Goal: Task Accomplishment & Management: Use online tool/utility

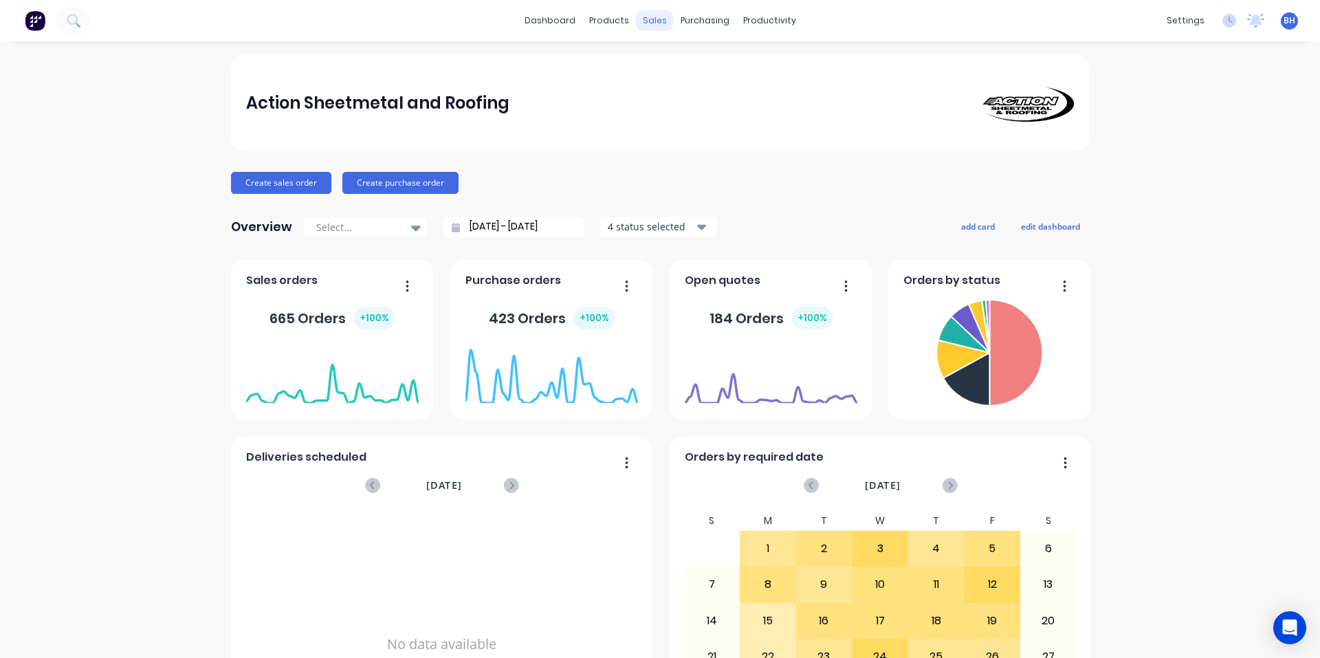
drag, startPoint x: 0, startPoint y: 0, endPoint x: 643, endPoint y: 23, distance: 643.4
click at [643, 23] on div "sales" at bounding box center [655, 20] width 38 height 21
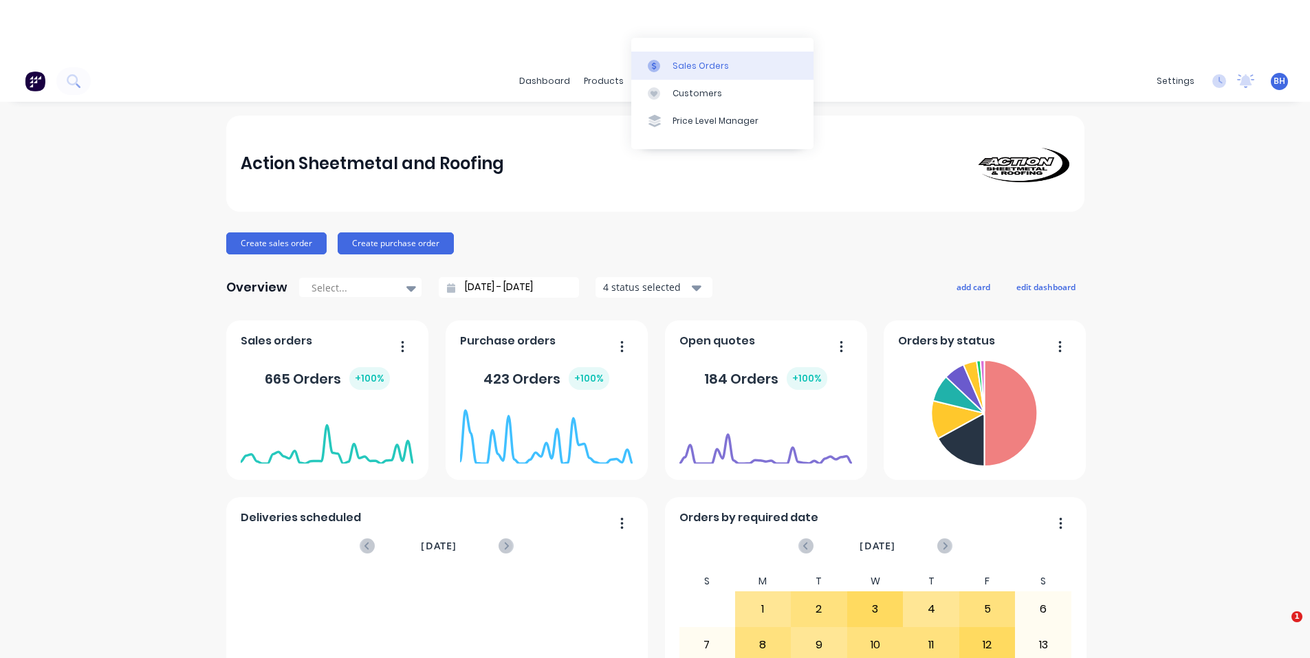
click at [673, 63] on div "Sales Orders" at bounding box center [701, 66] width 56 height 12
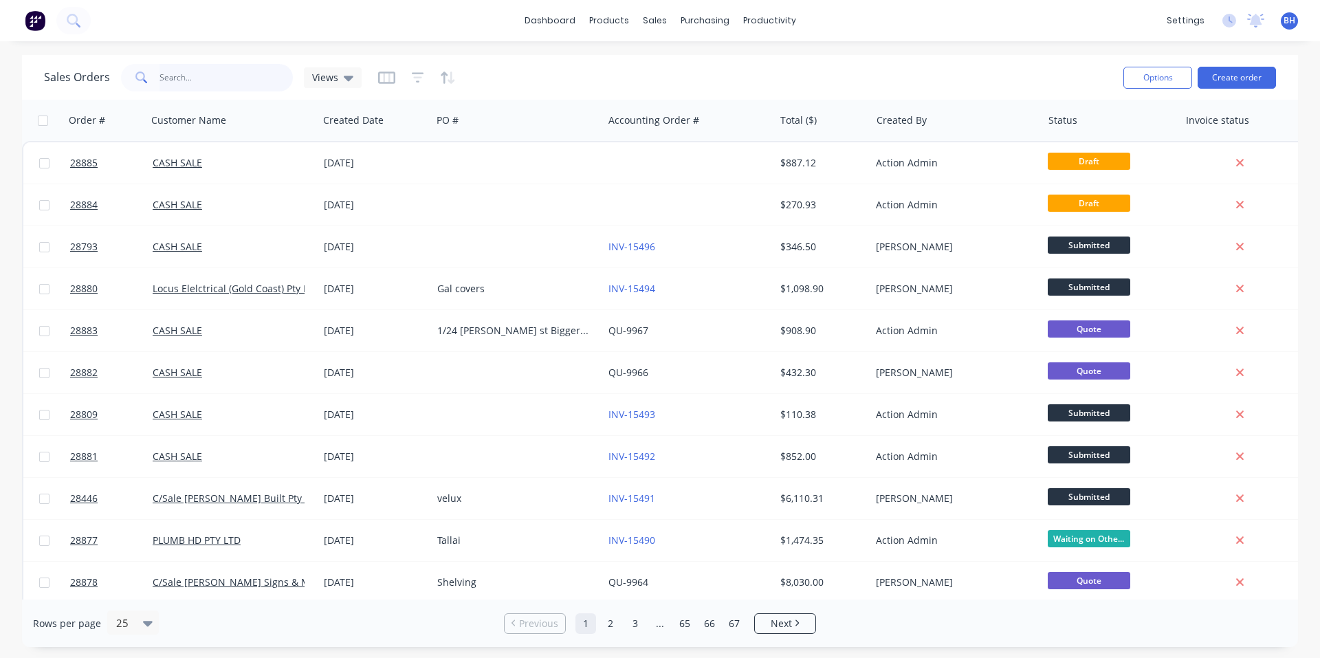
click at [201, 78] on input "text" at bounding box center [227, 78] width 134 height 28
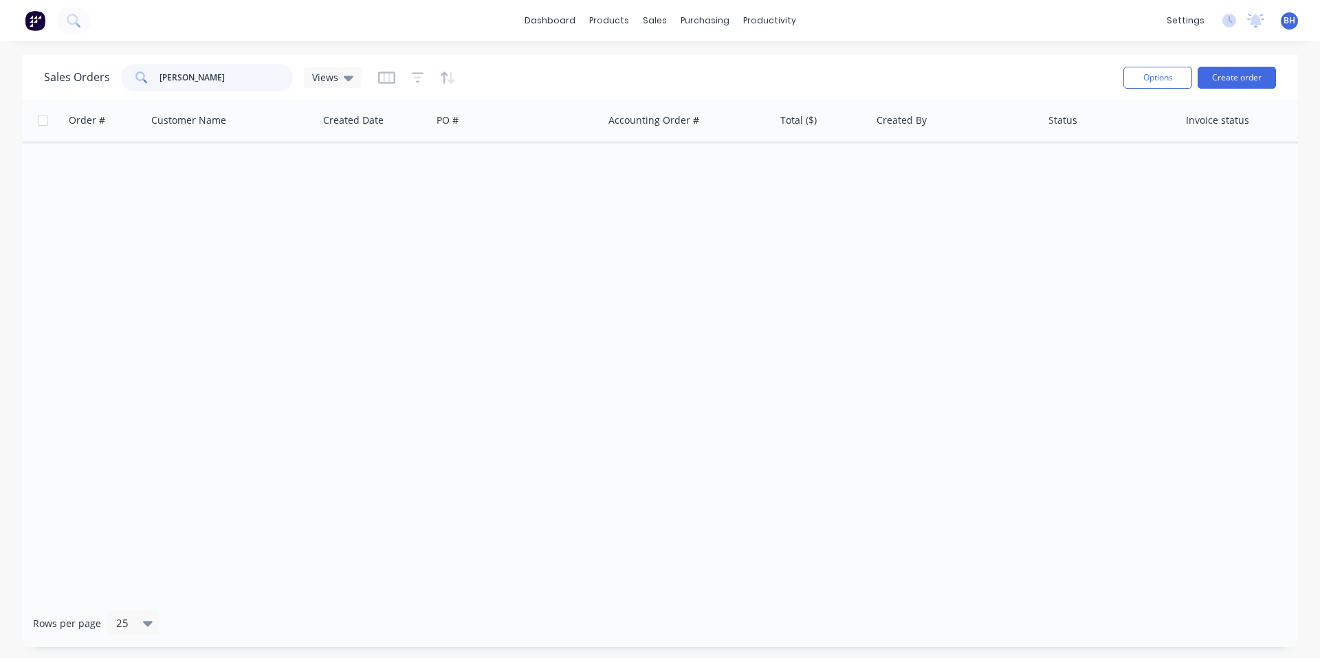
type input "[PERSON_NAME]"
drag, startPoint x: 217, startPoint y: 94, endPoint x: 190, endPoint y: 89, distance: 26.6
click at [173, 93] on div "Sales Orders [PERSON_NAME] Views" at bounding box center [578, 78] width 1069 height 34
drag, startPoint x: 159, startPoint y: 85, endPoint x: 139, endPoint y: 85, distance: 19.9
click at [139, 85] on div "[PERSON_NAME]" at bounding box center [207, 78] width 172 height 28
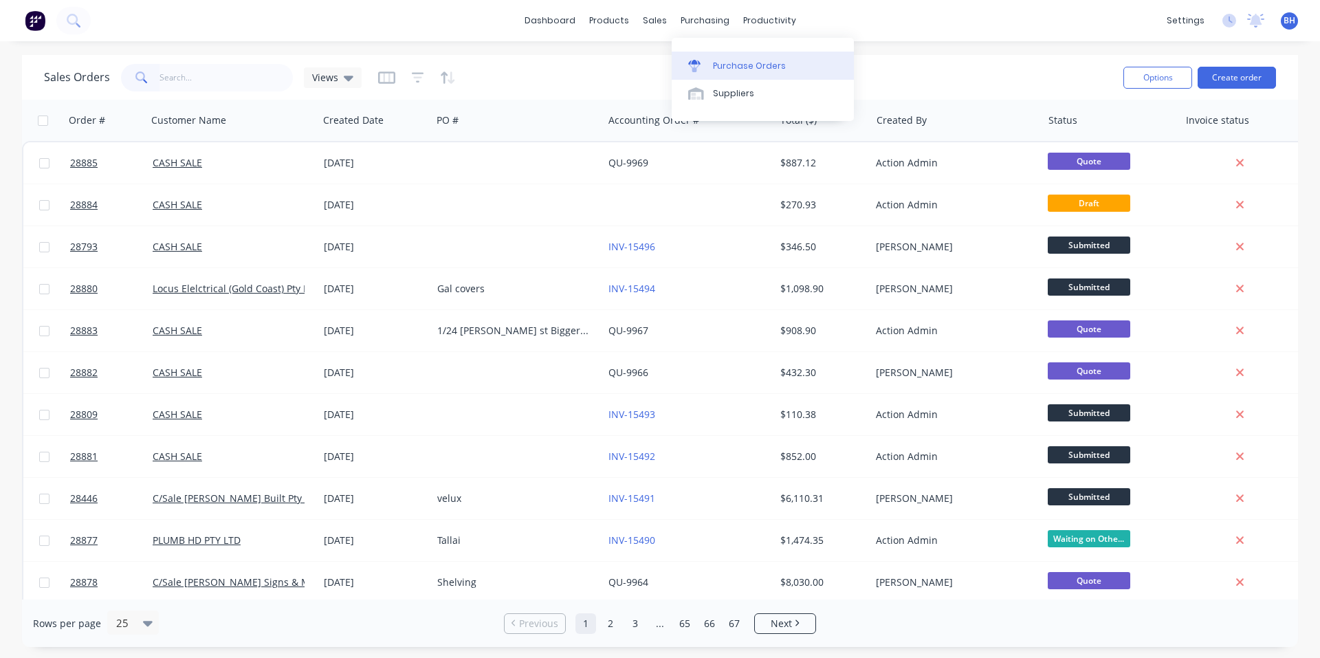
click at [726, 69] on div "Purchase Orders" at bounding box center [749, 66] width 73 height 12
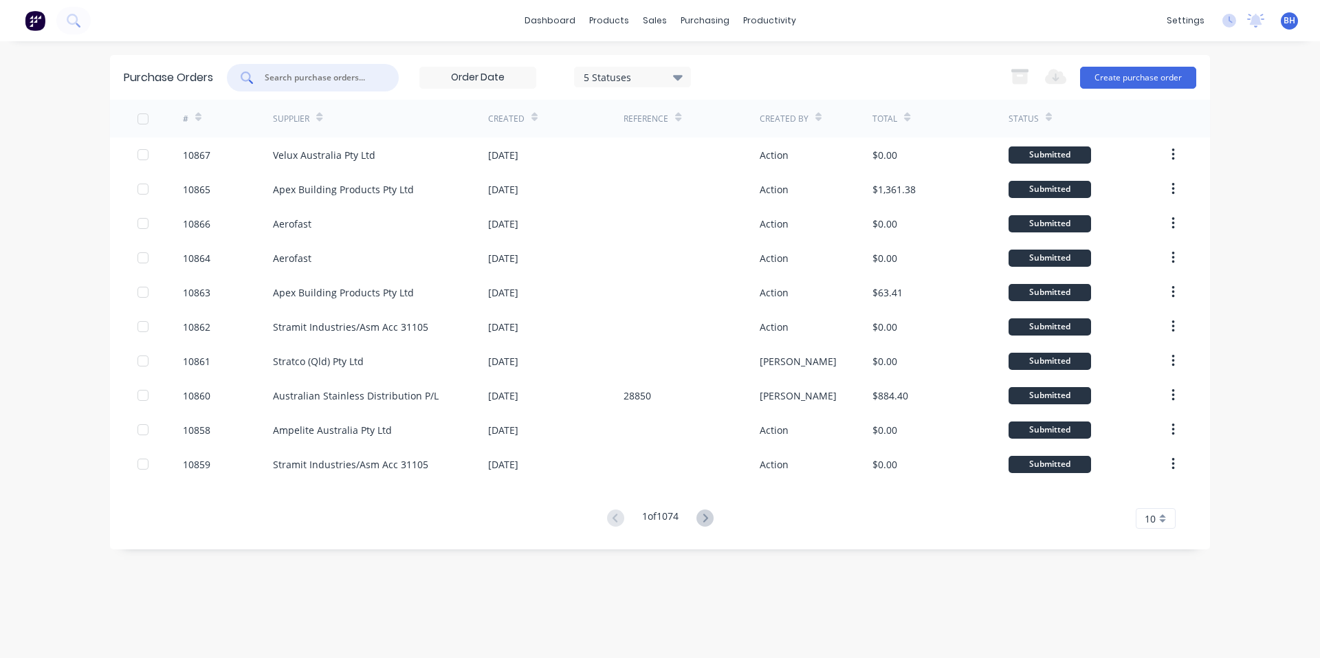
click at [331, 80] on input "text" at bounding box center [320, 78] width 114 height 14
click at [719, 99] on div "Suppliers" at bounding box center [733, 93] width 41 height 12
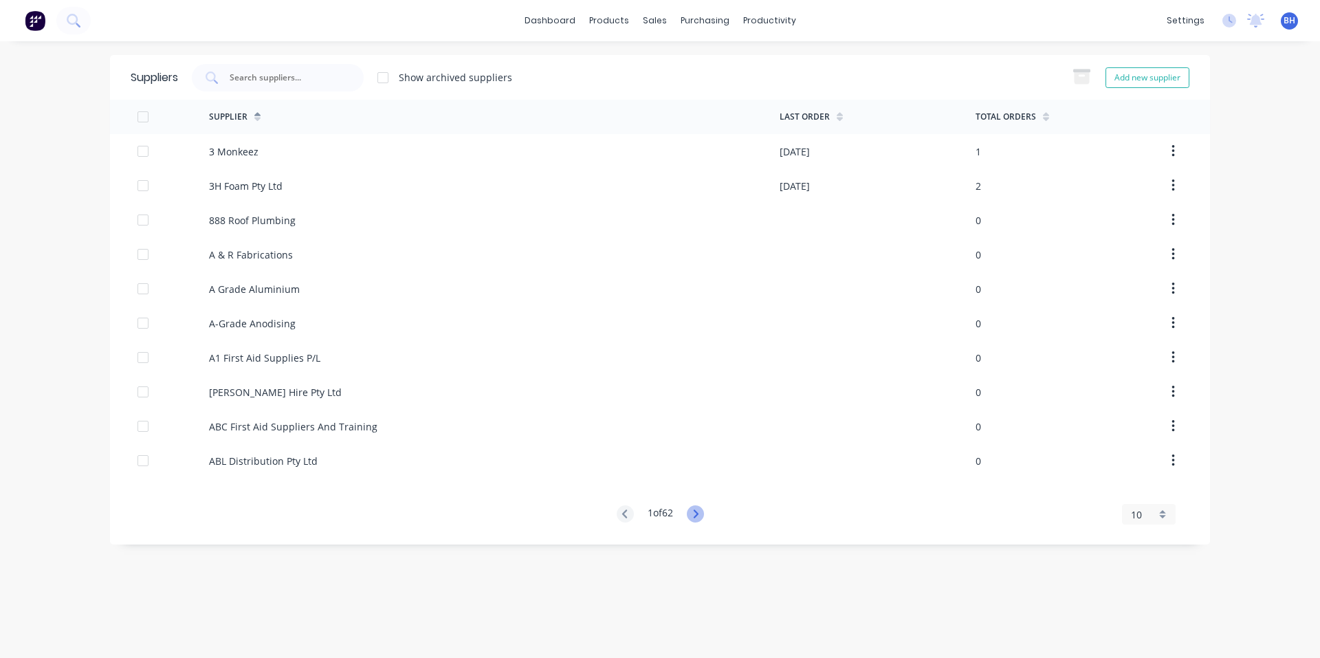
click at [701, 515] on icon at bounding box center [695, 513] width 17 height 17
click at [624, 516] on icon at bounding box center [625, 513] width 17 height 17
click at [723, 89] on div "Suppliers" at bounding box center [733, 93] width 41 height 12
click at [641, 91] on div "Materials" at bounding box center [647, 93] width 41 height 12
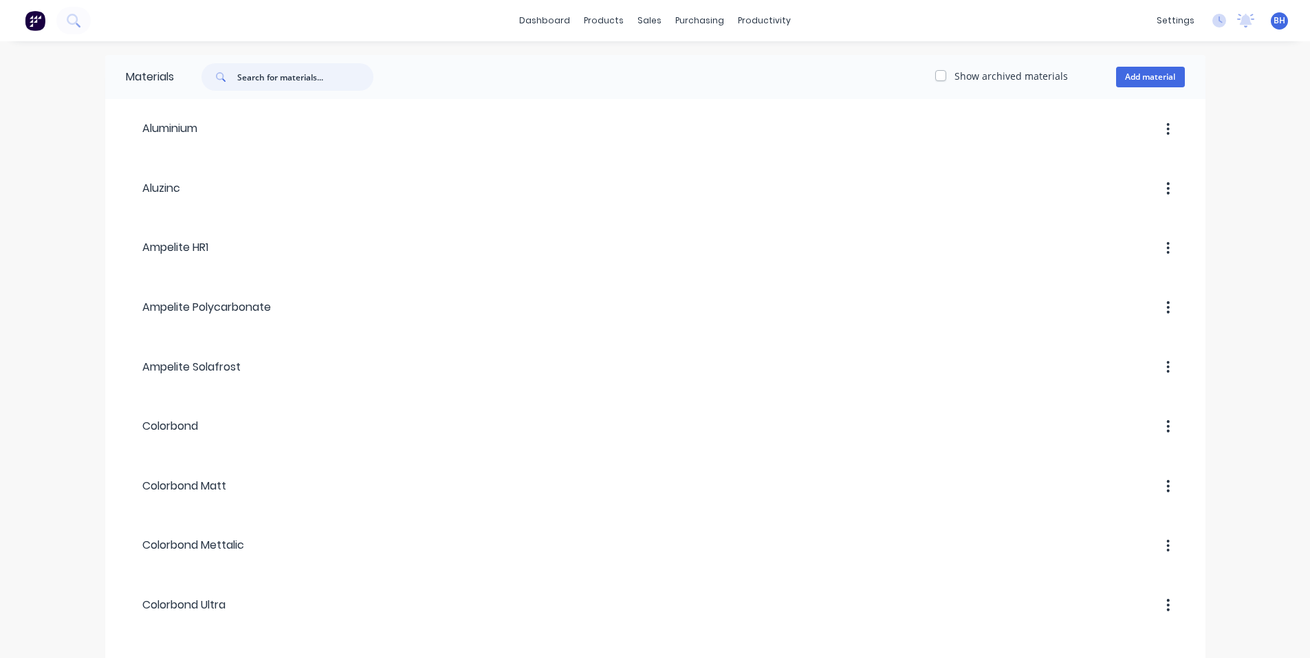
drag, startPoint x: 307, startPoint y: 72, endPoint x: 298, endPoint y: 72, distance: 8.9
click at [306, 72] on input "text" at bounding box center [305, 77] width 136 height 28
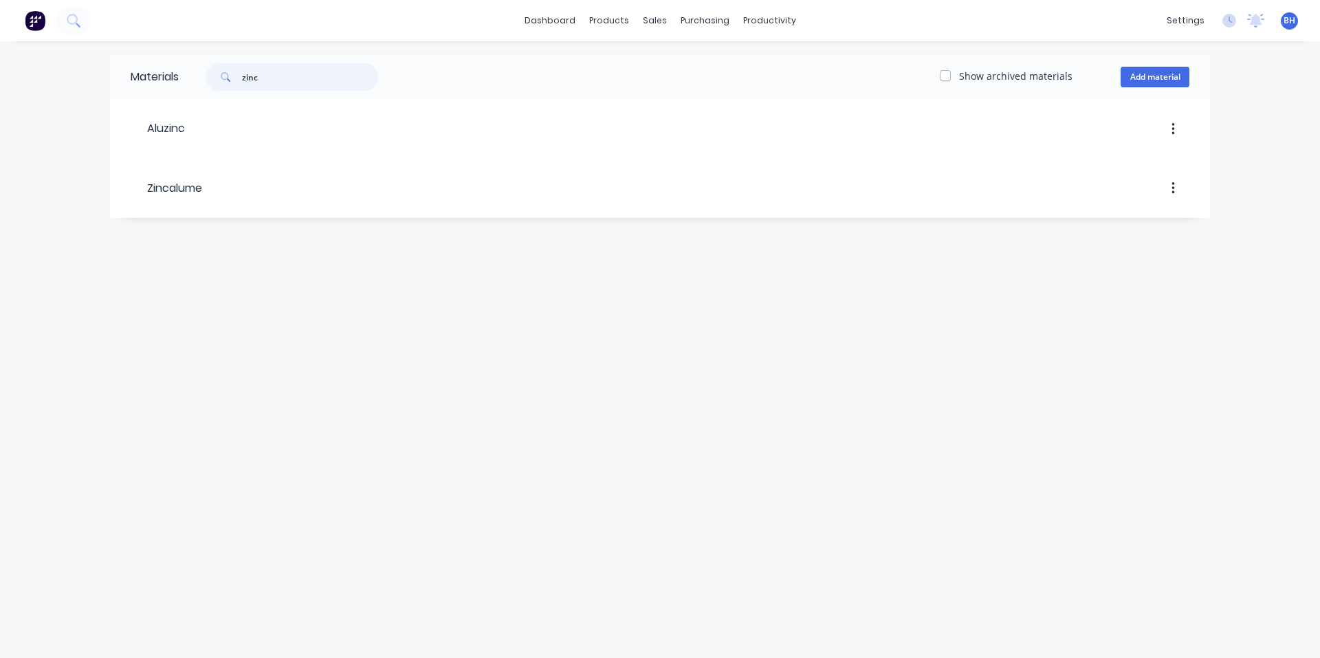
type input "zinc"
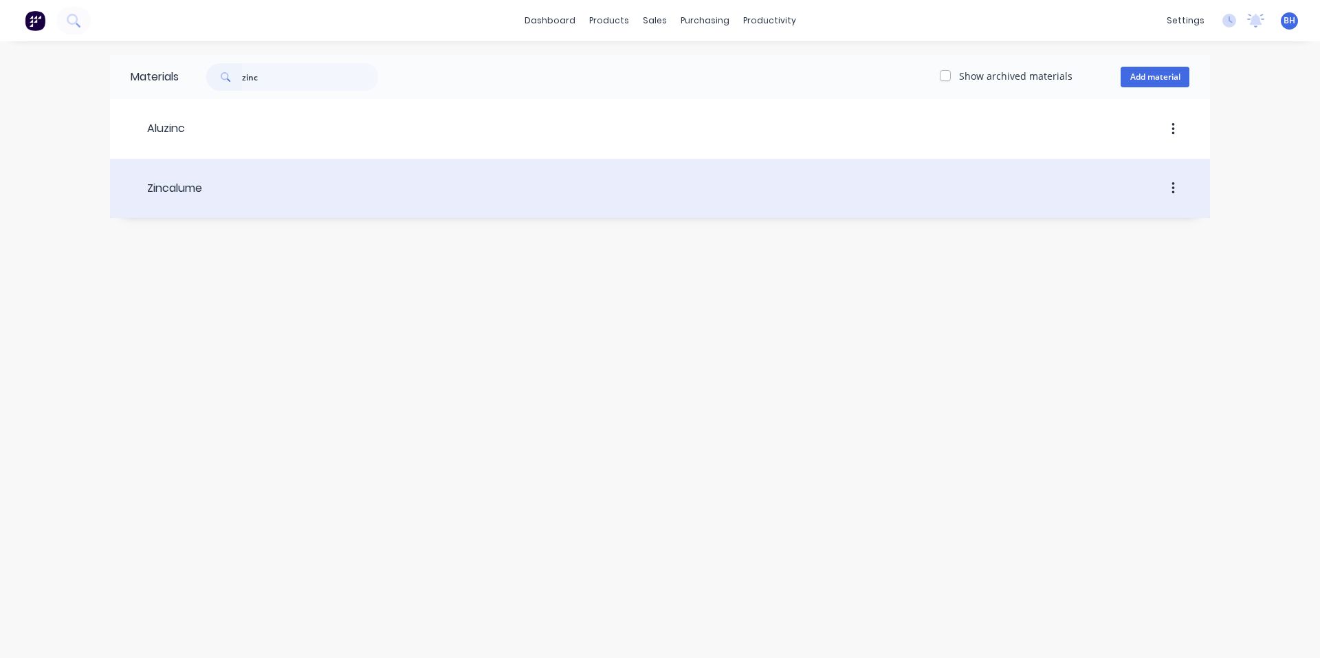
click at [197, 176] on div "Zincalume" at bounding box center [167, 188] width 72 height 25
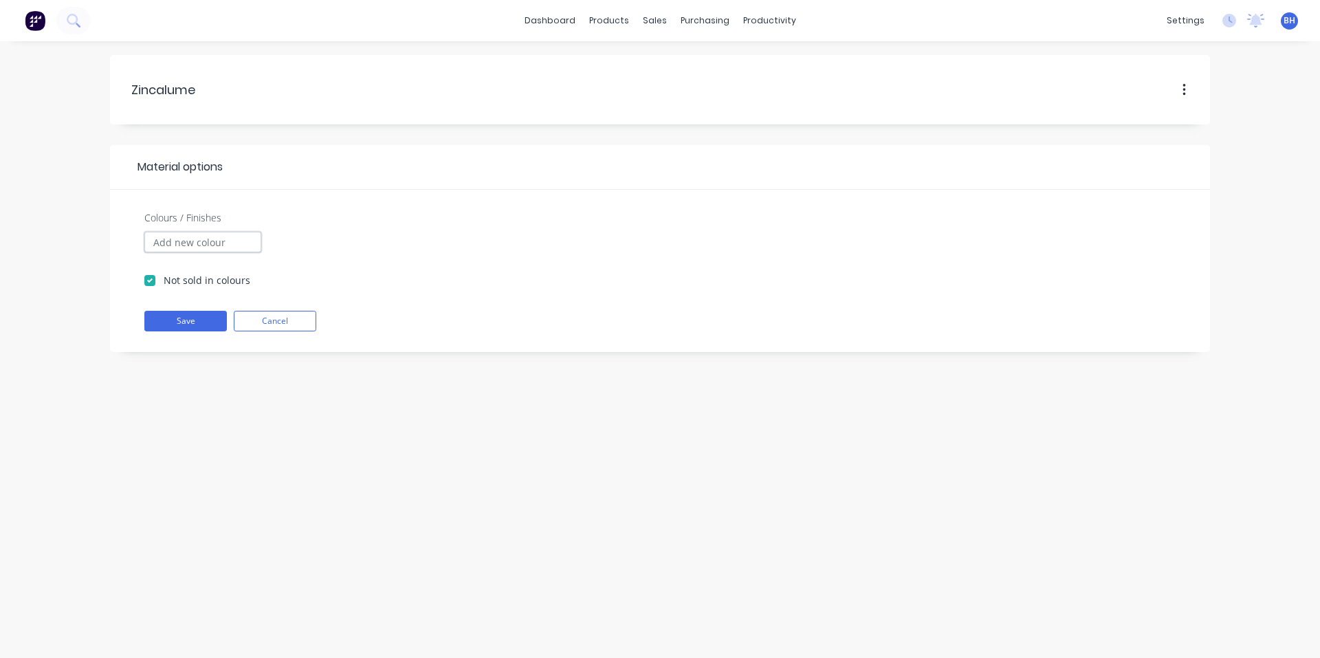
click at [213, 243] on input "Colours / Finishes" at bounding box center [202, 242] width 117 height 21
click at [311, 269] on div at bounding box center [732, 269] width 928 height 77
drag, startPoint x: 193, startPoint y: 152, endPoint x: 200, endPoint y: 174, distance: 23.1
click at [195, 157] on header "Material options" at bounding box center [660, 167] width 1100 height 45
click at [213, 237] on input "Colours / Finishes" at bounding box center [202, 242] width 117 height 21
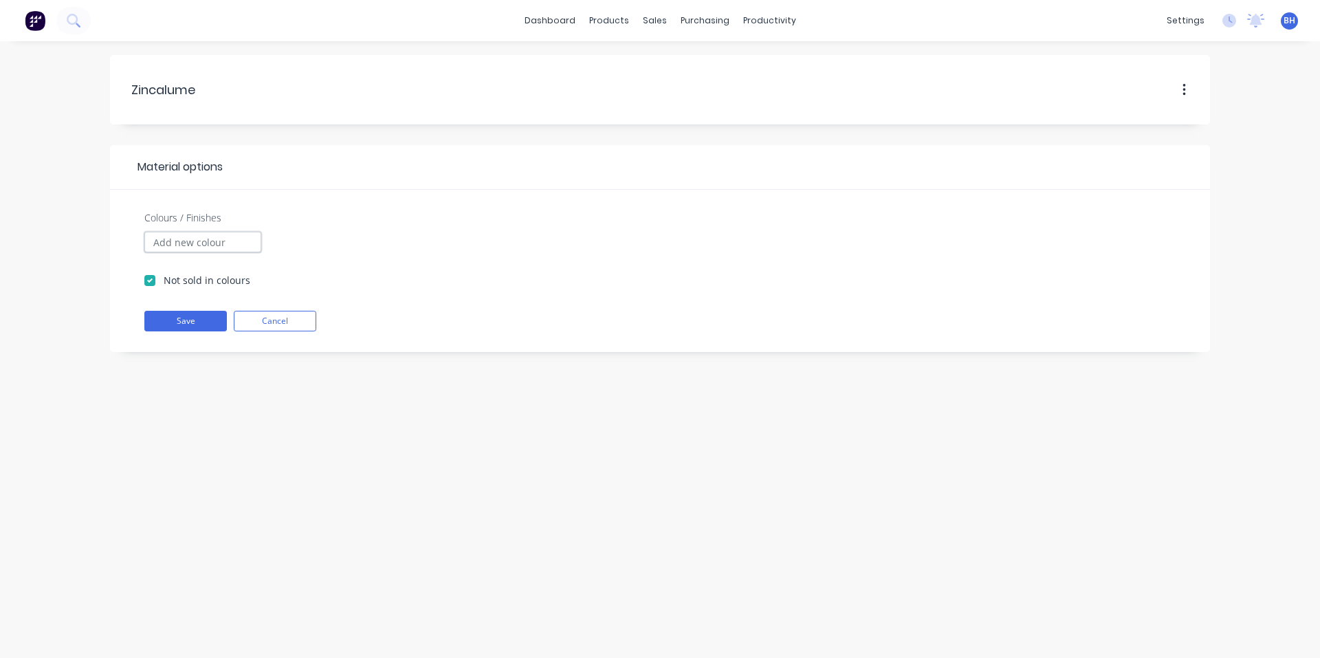
drag, startPoint x: 214, startPoint y: 243, endPoint x: 193, endPoint y: 170, distance: 76.4
click at [208, 233] on input "Colours / Finishes" at bounding box center [202, 242] width 117 height 21
click at [192, 164] on span "Material options" at bounding box center [177, 167] width 92 height 17
click at [1188, 91] on button "button" at bounding box center [1184, 90] width 32 height 25
click at [755, 168] on div at bounding box center [717, 167] width 988 height 17
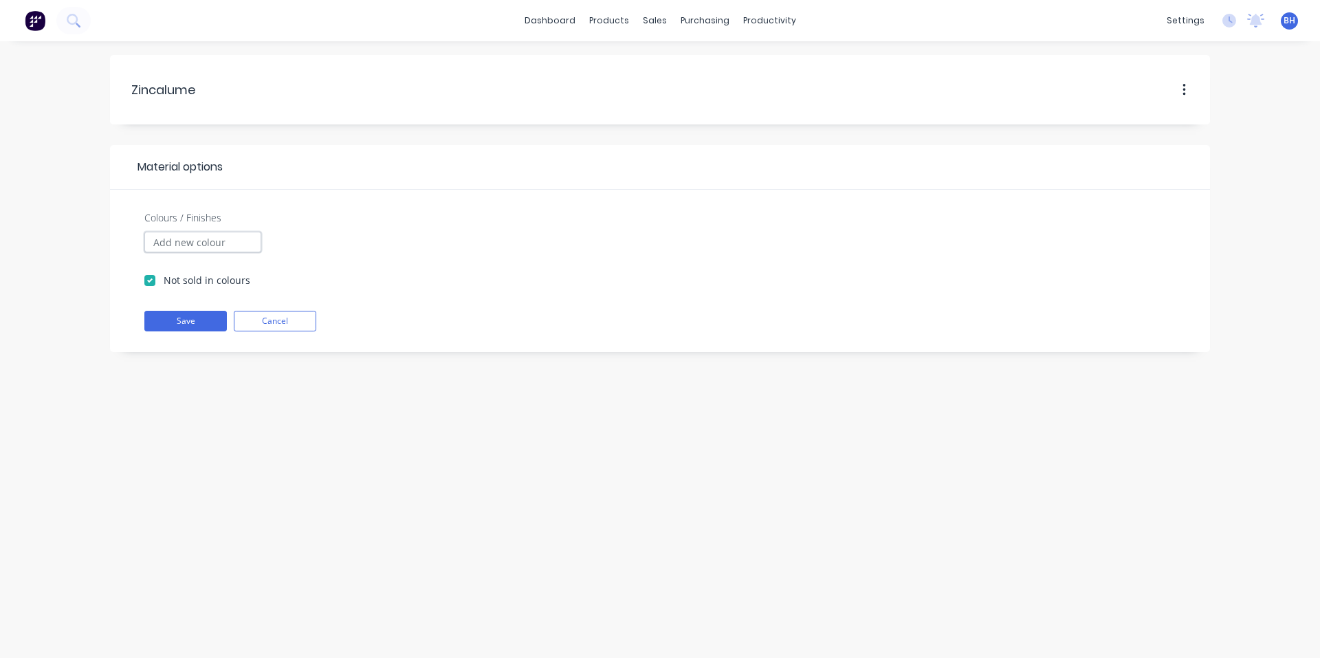
drag, startPoint x: 215, startPoint y: 238, endPoint x: 223, endPoint y: 261, distance: 24.8
click at [215, 239] on input "Colours / Finishes" at bounding box center [202, 242] width 117 height 21
click at [216, 323] on button "Save" at bounding box center [185, 321] width 83 height 21
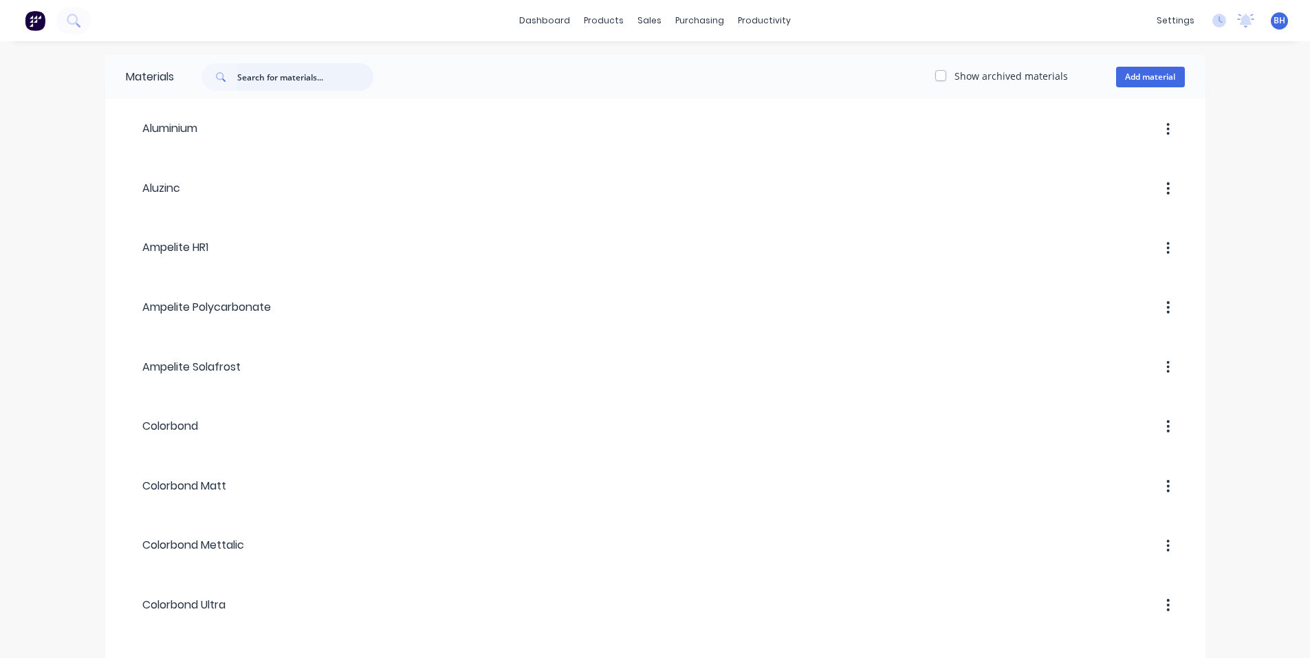
click at [320, 78] on input "text" at bounding box center [305, 77] width 136 height 28
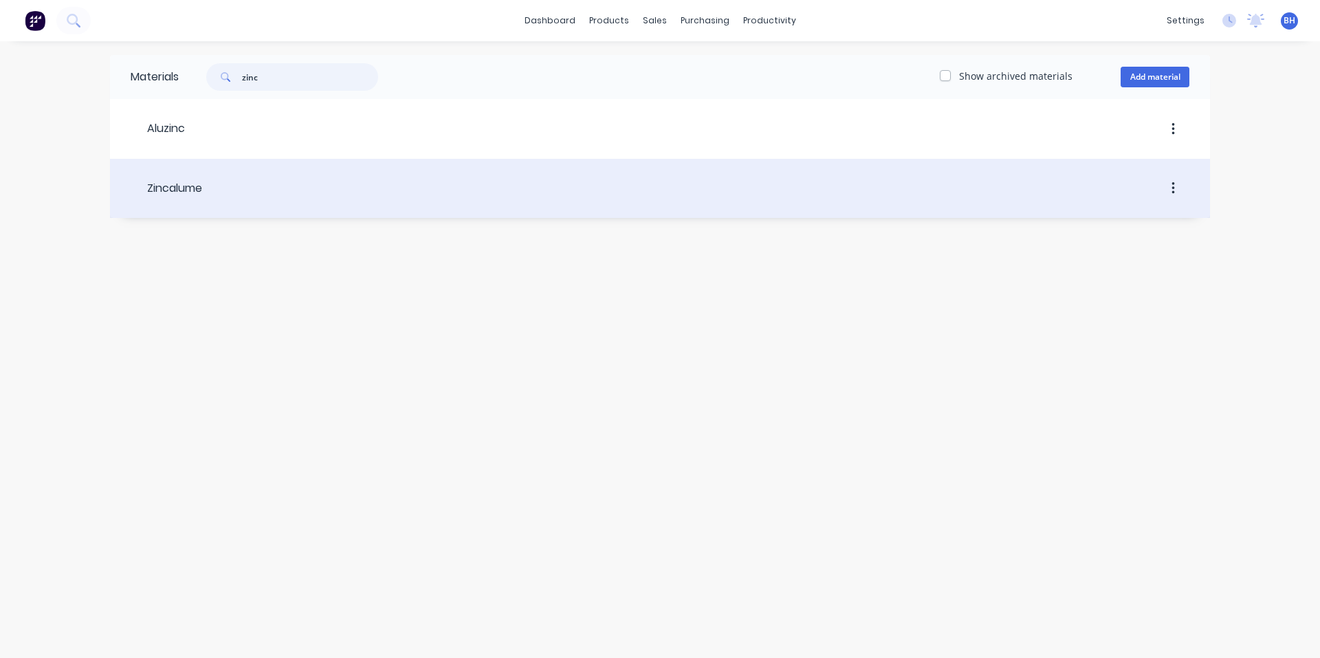
type input "zinc"
click at [197, 183] on div "Zincalume" at bounding box center [167, 188] width 72 height 17
